Goal: Information Seeking & Learning: Learn about a topic

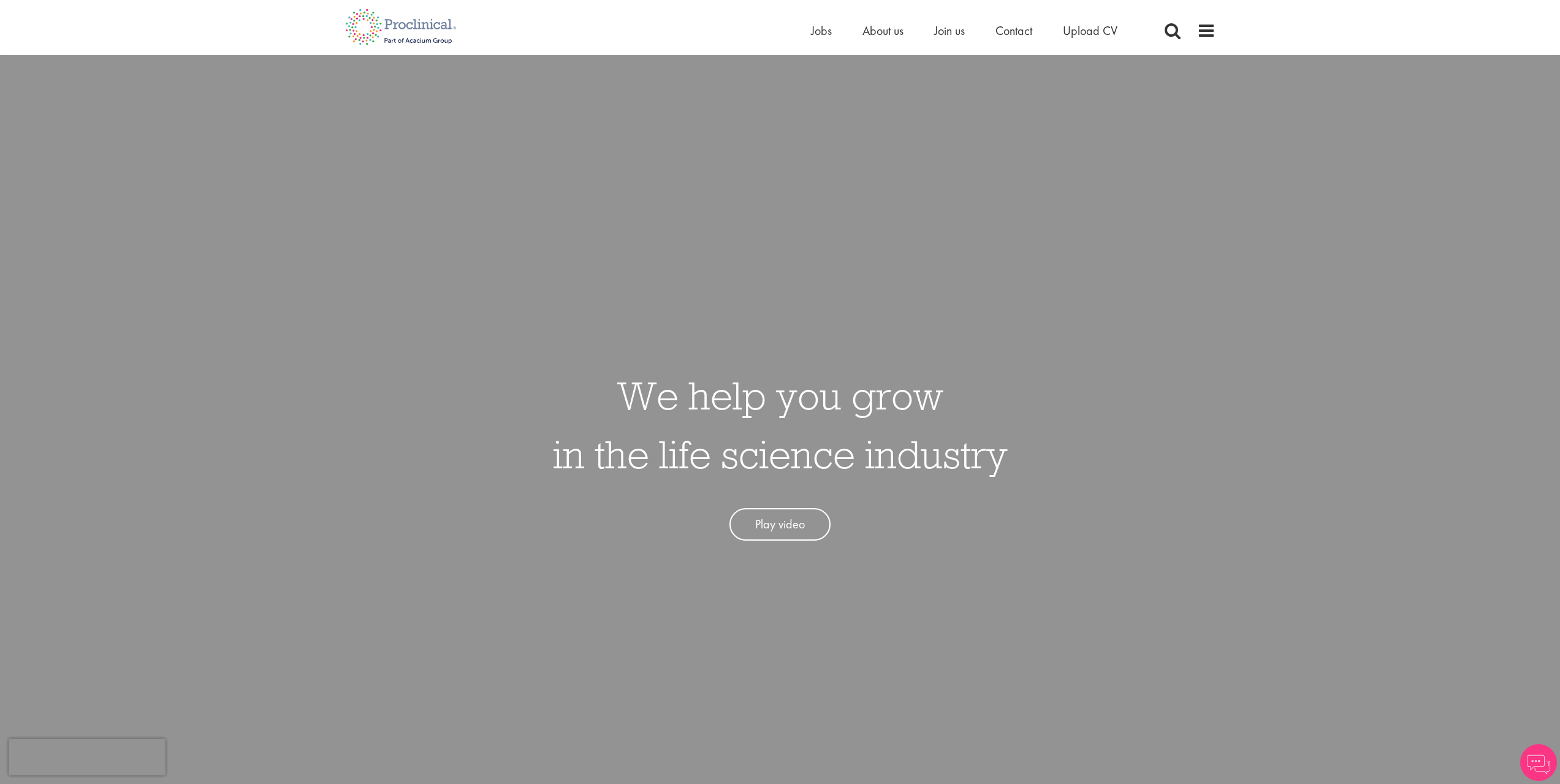
click at [951, 39] on li "Join us" at bounding box center [949, 31] width 31 height 19
click at [824, 31] on span "Jobs" at bounding box center [821, 31] width 21 height 16
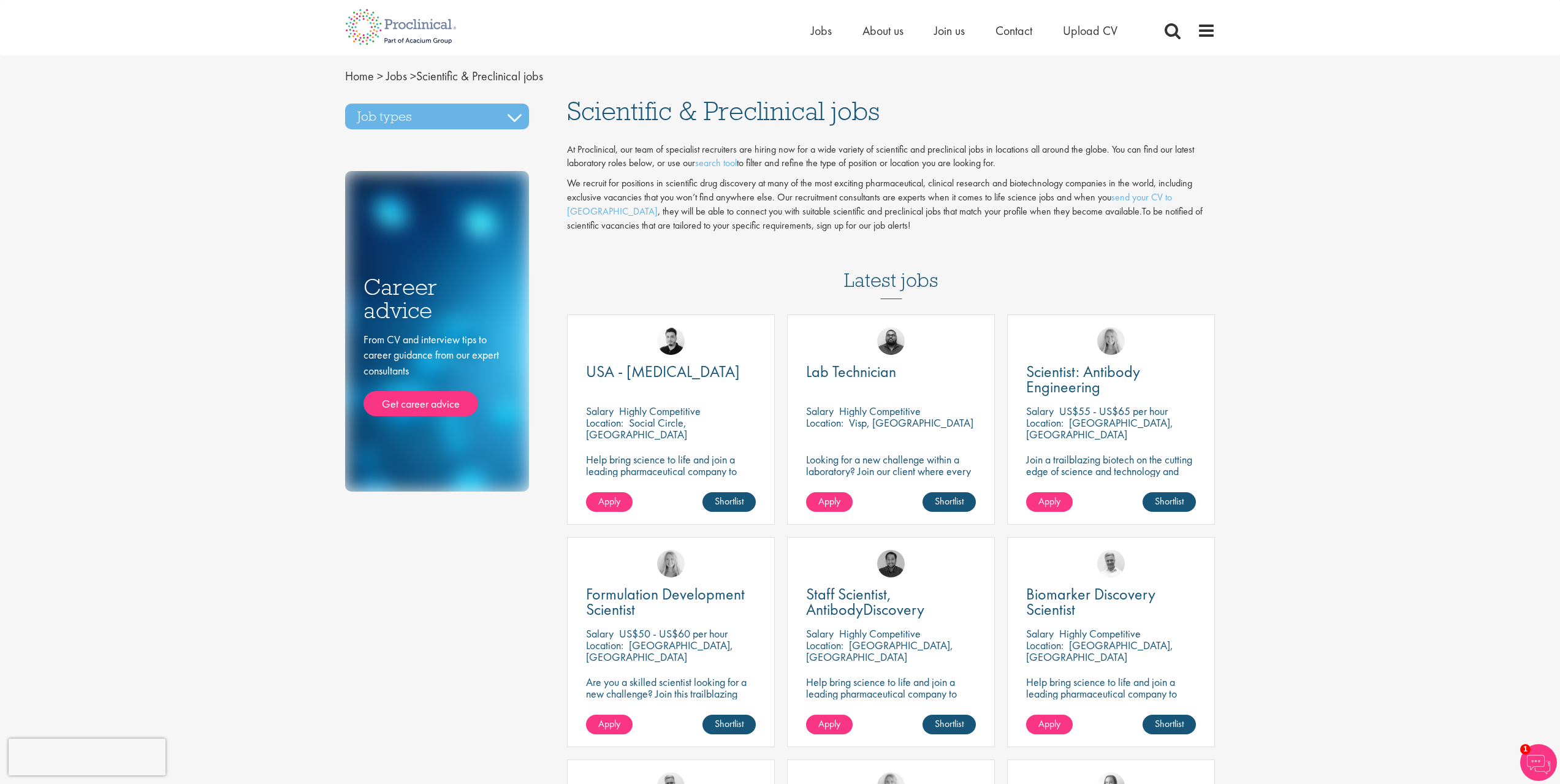
drag, startPoint x: 478, startPoint y: 458, endPoint x: 565, endPoint y: 353, distance: 136.4
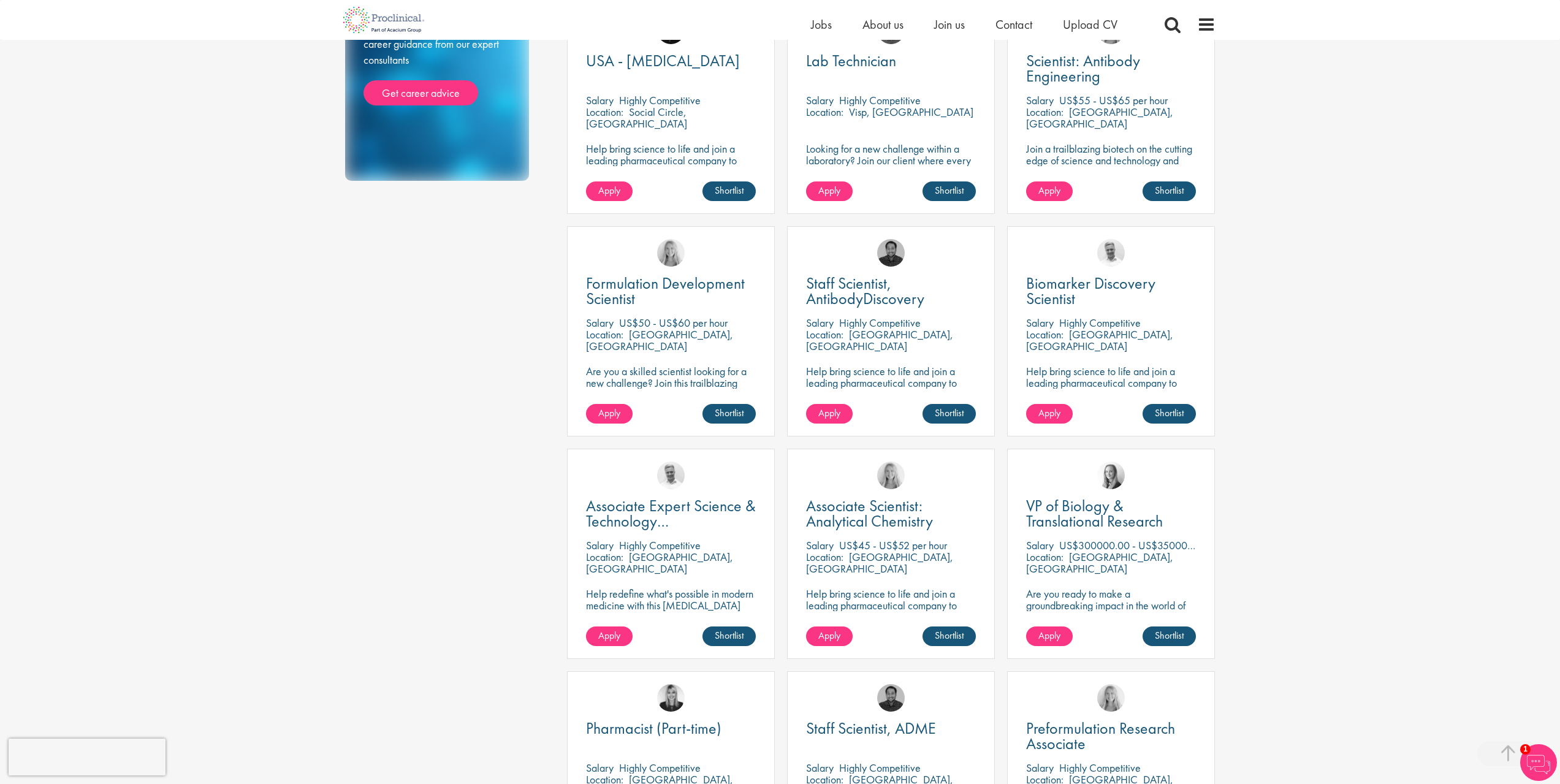
scroll to position [539, 0]
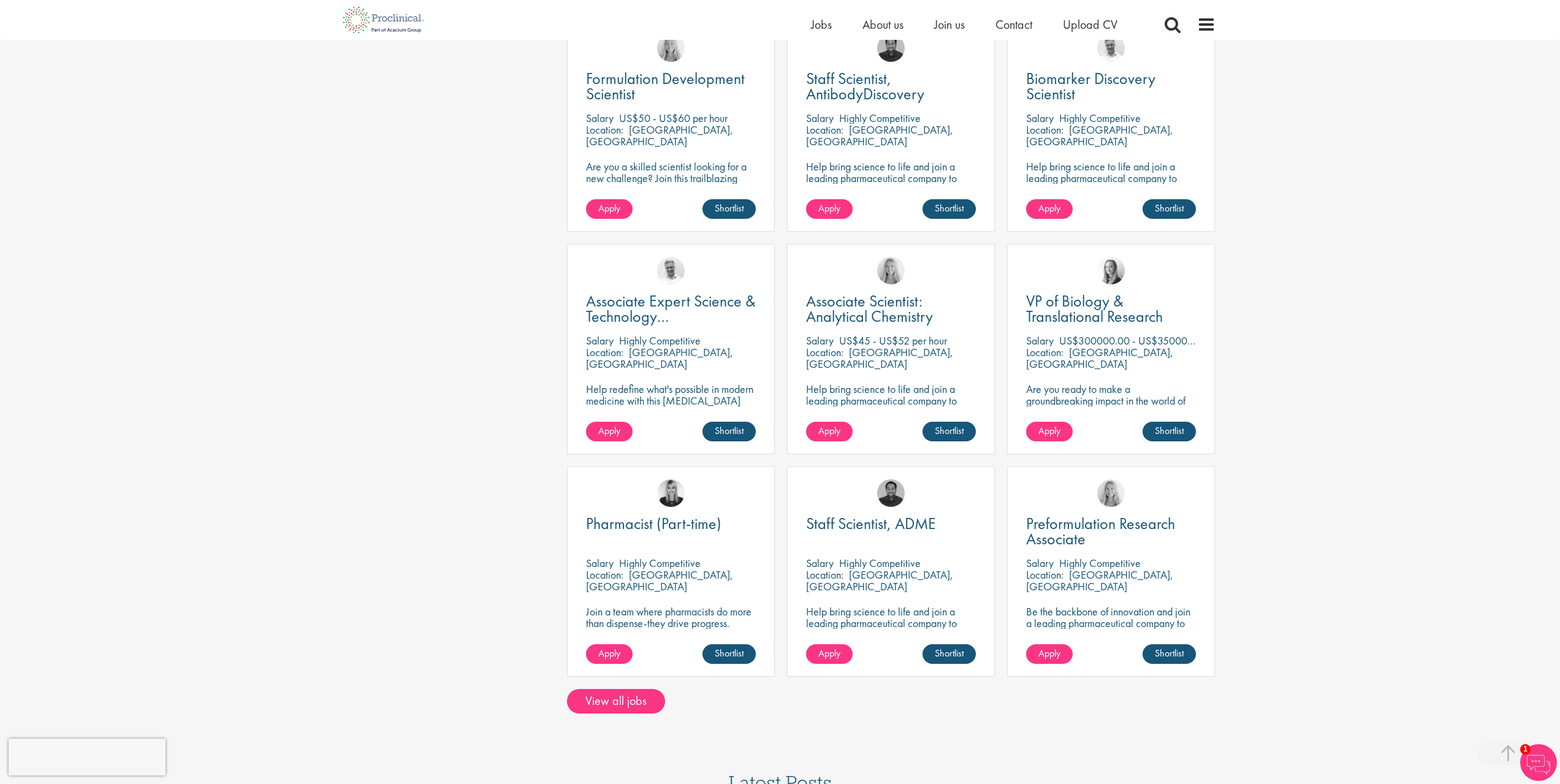
drag, startPoint x: 467, startPoint y: 483, endPoint x: 456, endPoint y: 552, distance: 69.9
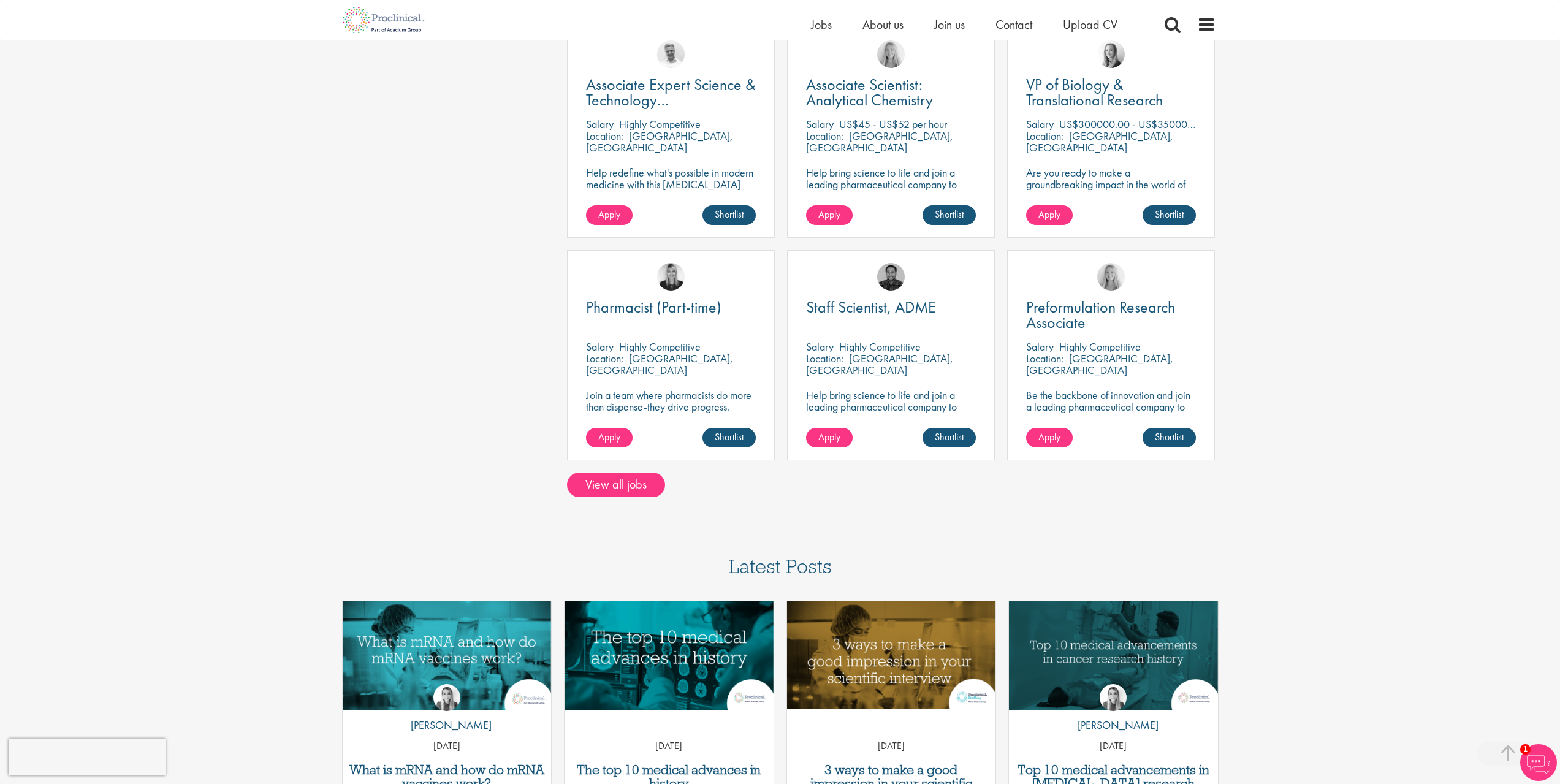
scroll to position [0, 0]
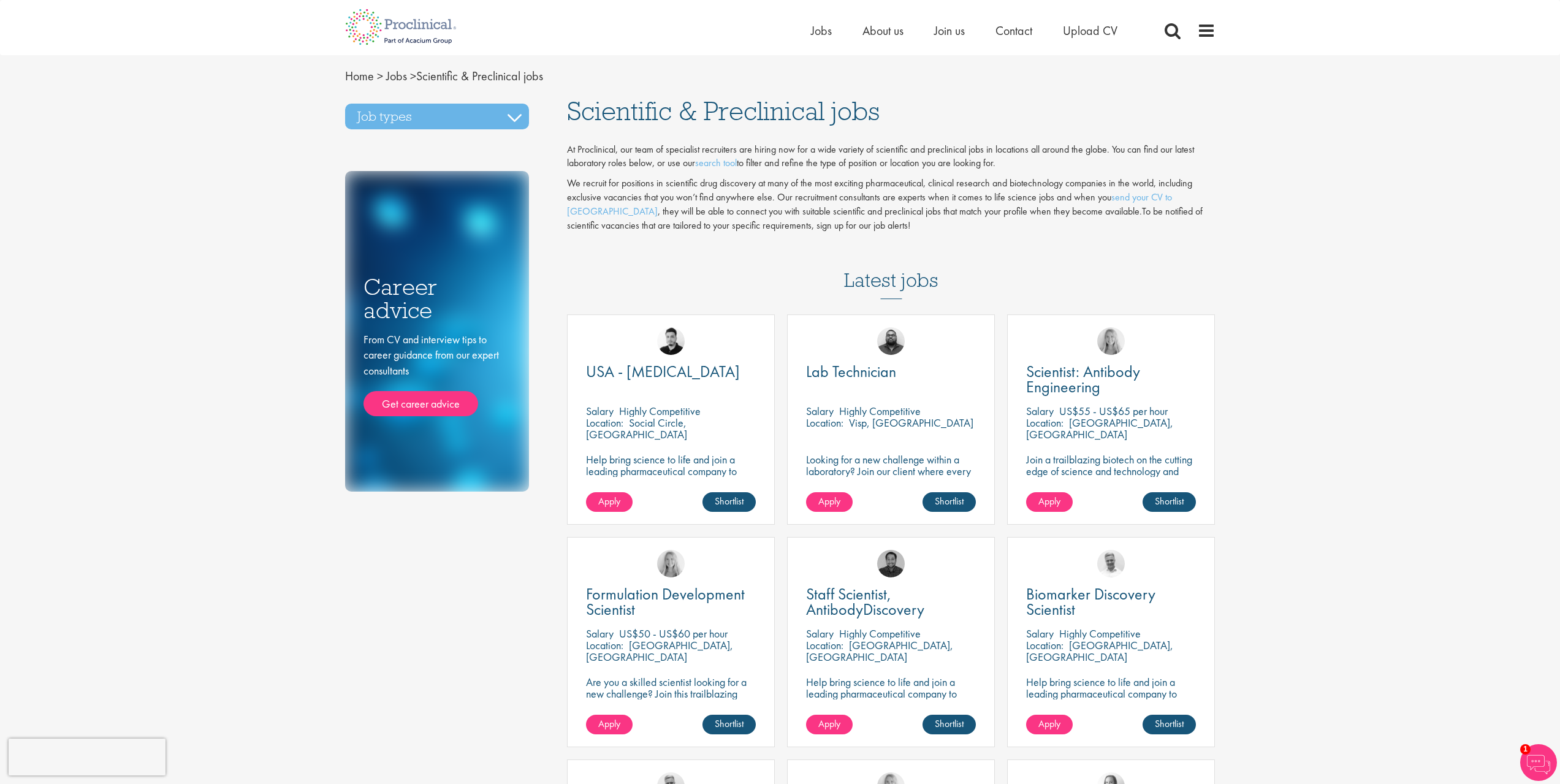
drag, startPoint x: 413, startPoint y: 487, endPoint x: 472, endPoint y: 2, distance: 488.6
click at [819, 36] on span "Jobs" at bounding box center [821, 31] width 21 height 16
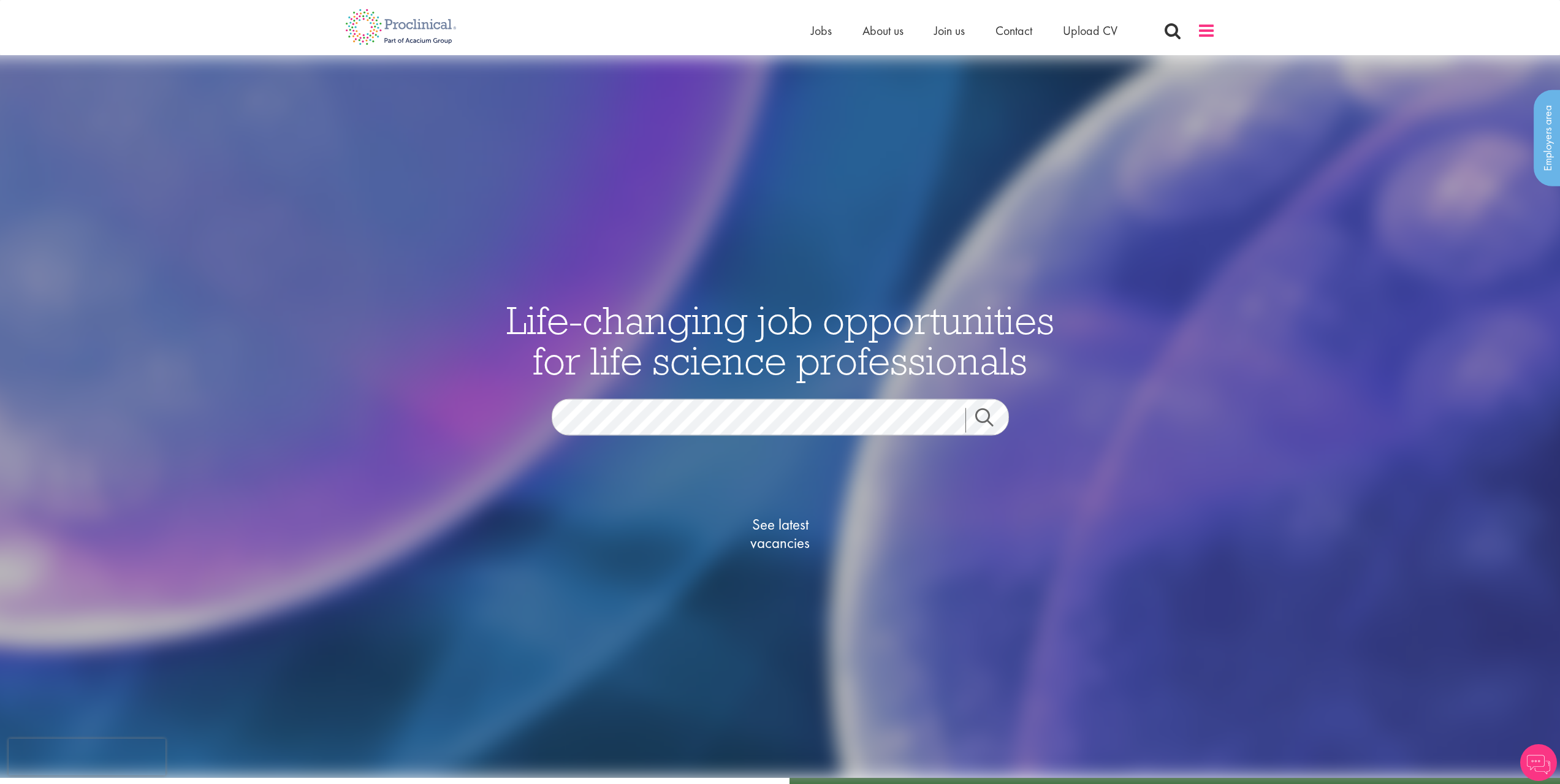
click at [1211, 27] on span at bounding box center [1206, 31] width 19 height 19
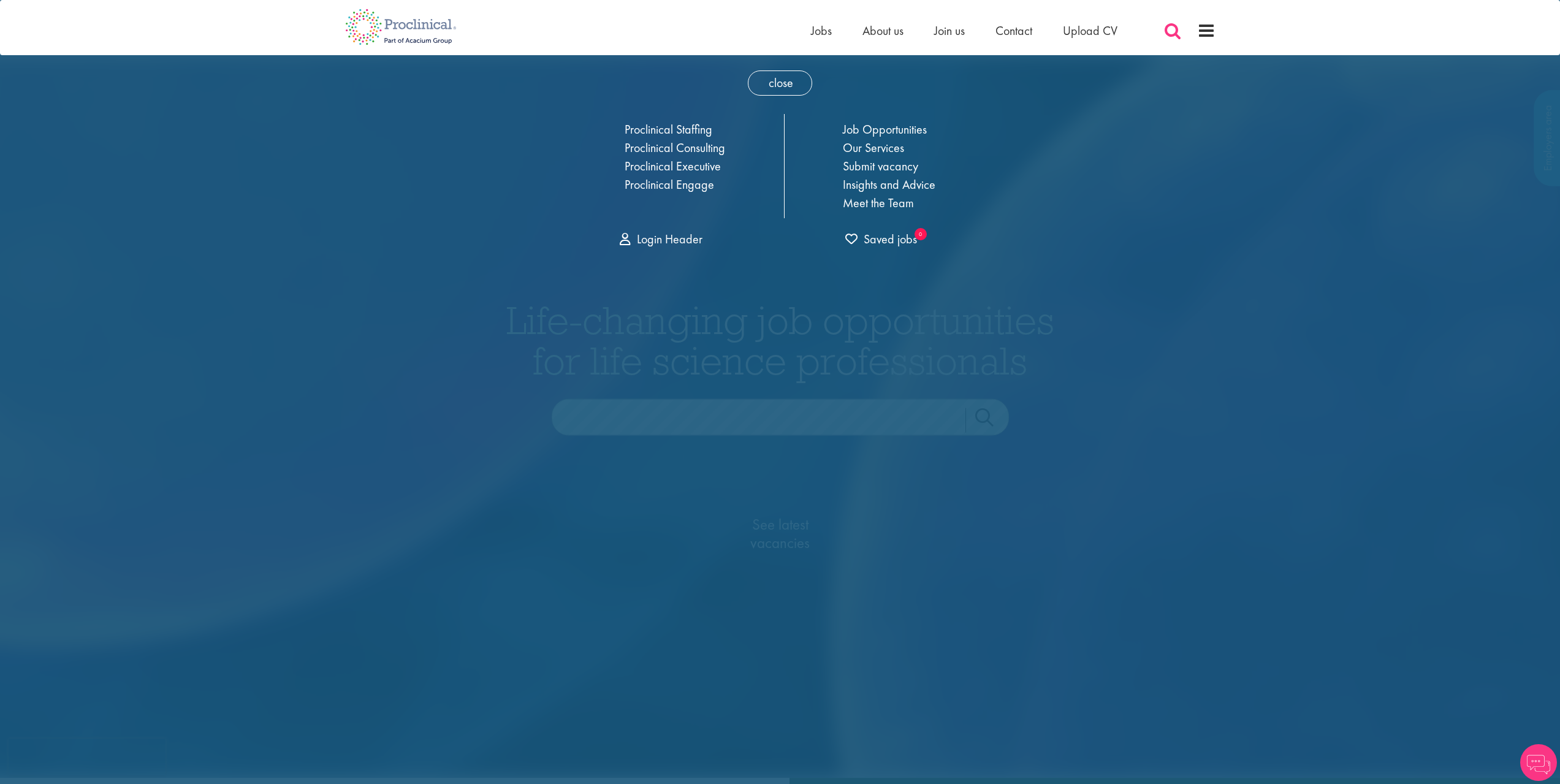
click at [1168, 38] on span at bounding box center [1172, 31] width 19 height 19
